Goal: Task Accomplishment & Management: Use online tool/utility

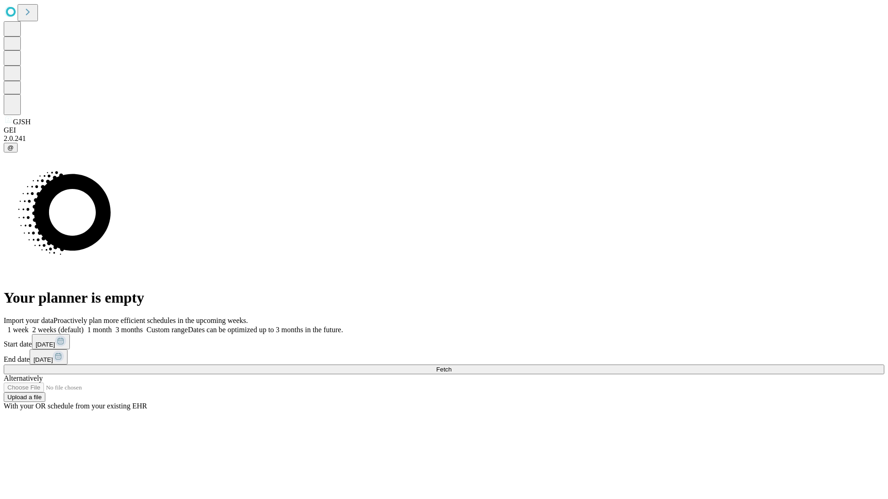
click at [451, 366] on span "Fetch" at bounding box center [443, 369] width 15 height 7
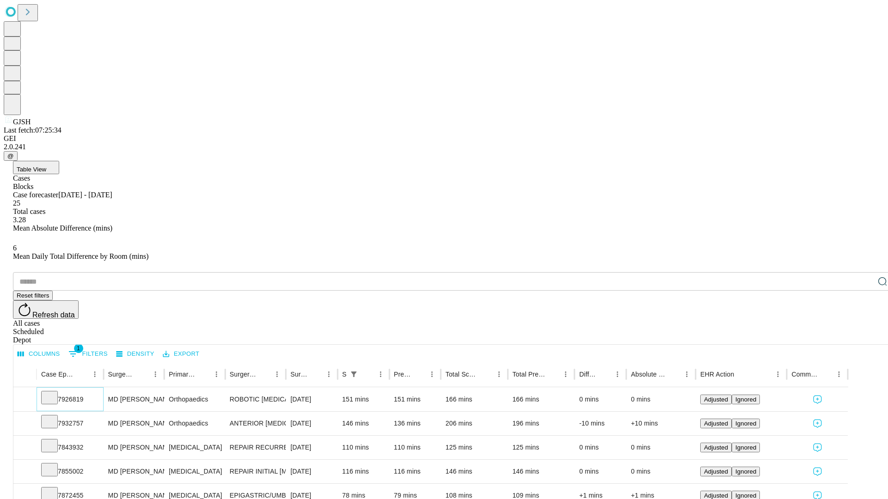
click at [54, 393] on icon at bounding box center [49, 397] width 9 height 9
